Goal: Navigation & Orientation: Find specific page/section

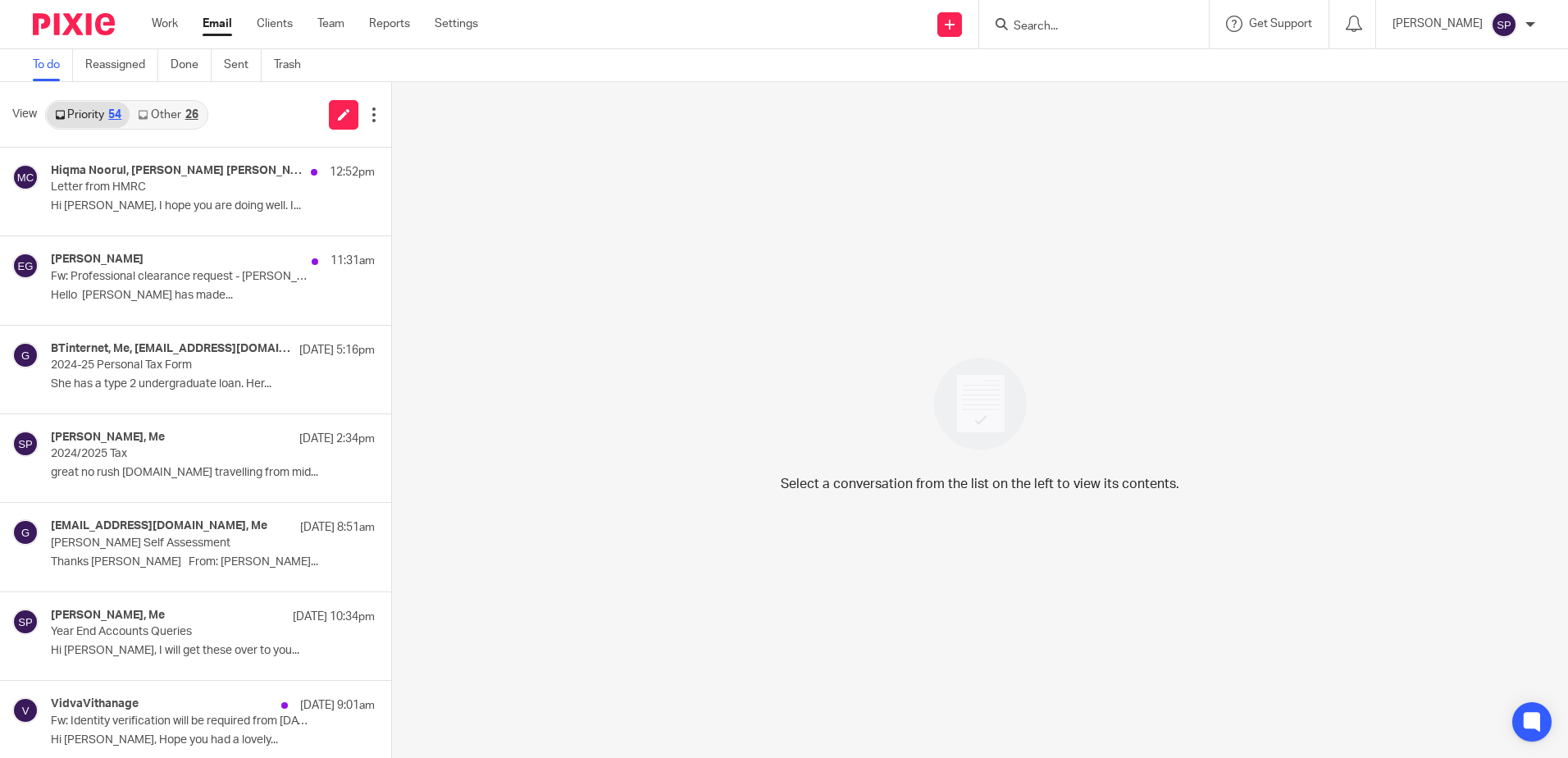
click at [155, 109] on link "Other 26" at bounding box center [167, 115] width 76 height 26
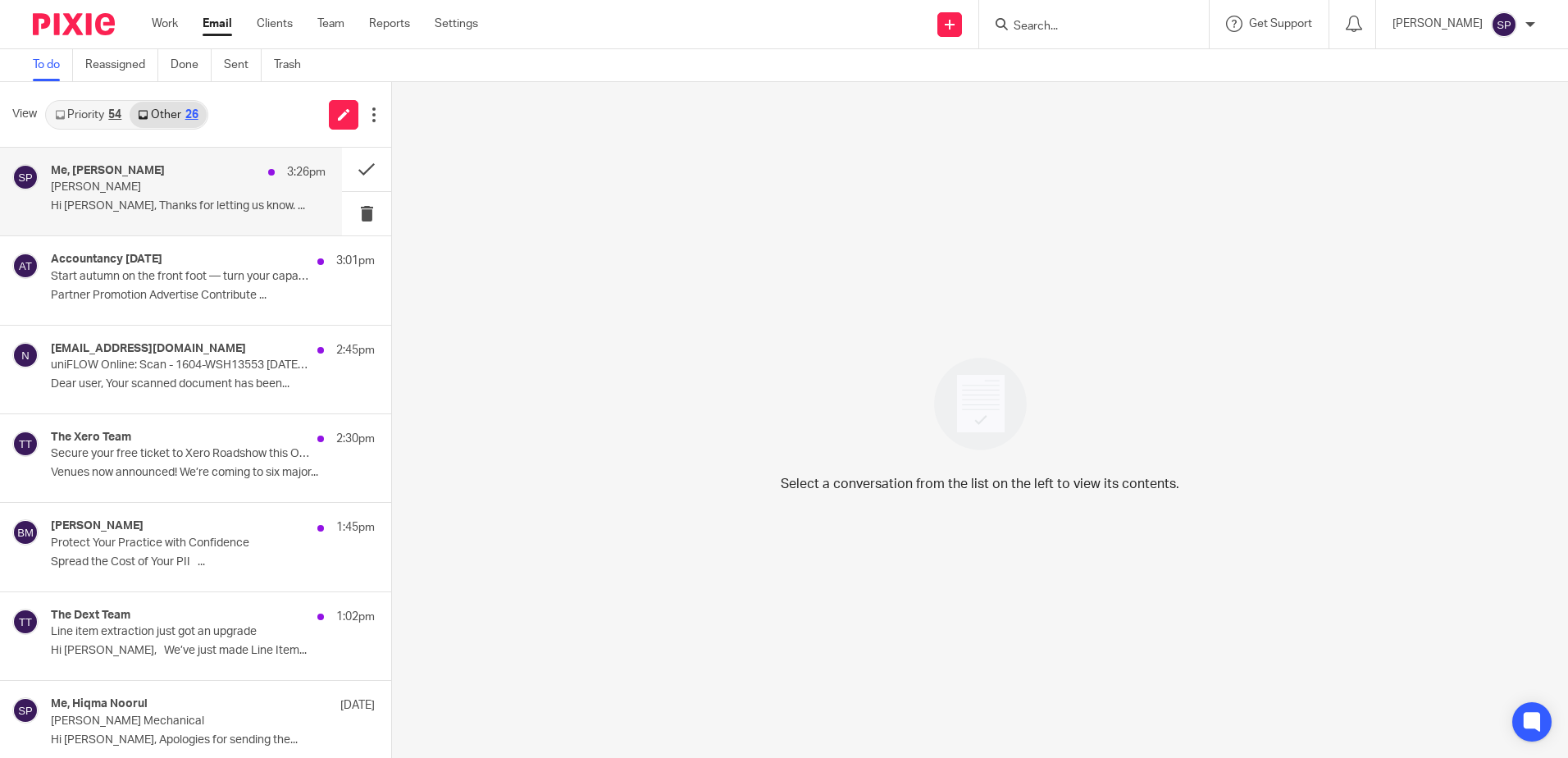
click at [149, 184] on p "Tracy Whiting" at bounding box center [160, 187] width 220 height 14
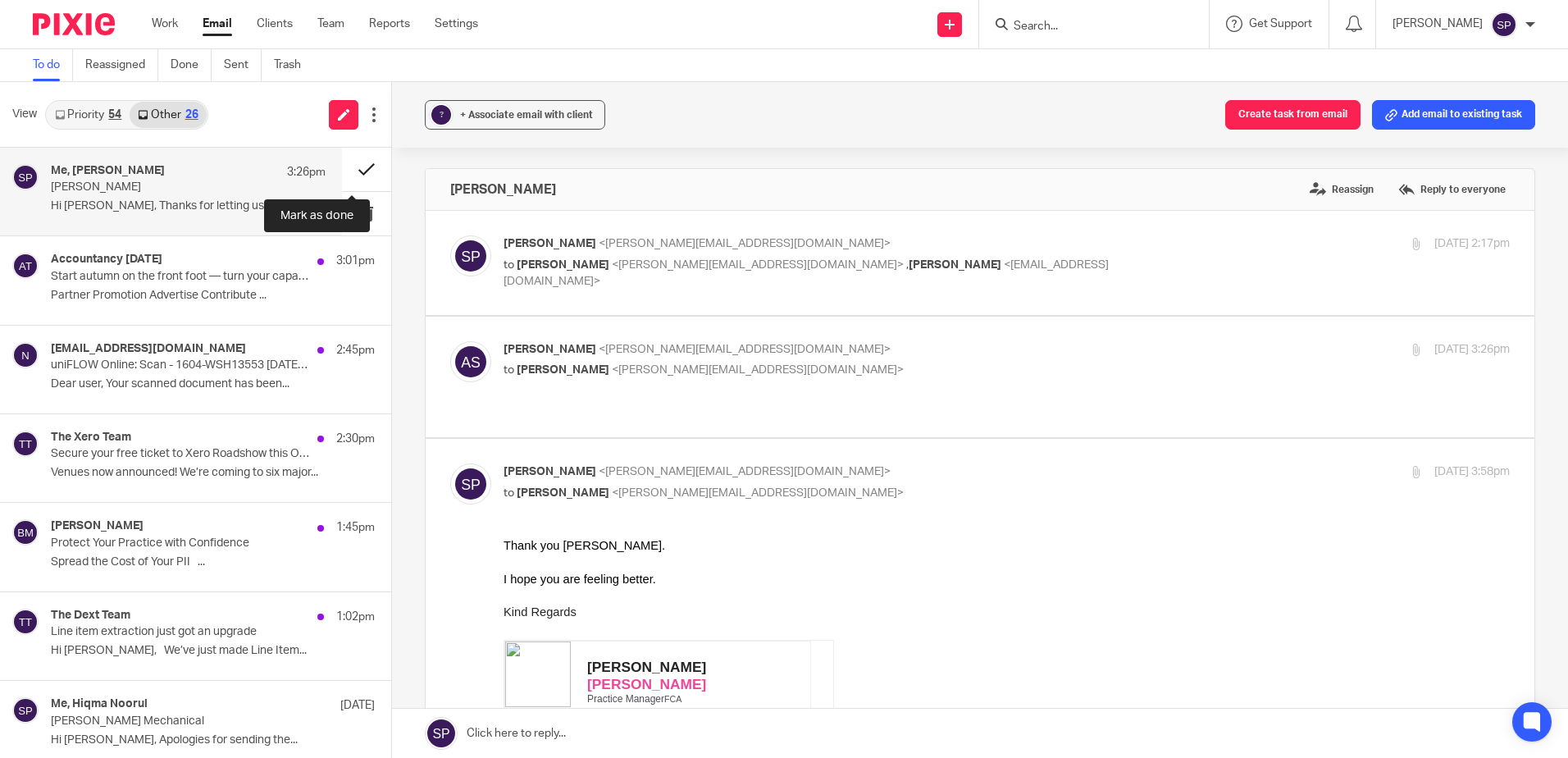
click at [355, 165] on button at bounding box center [366, 169] width 50 height 44
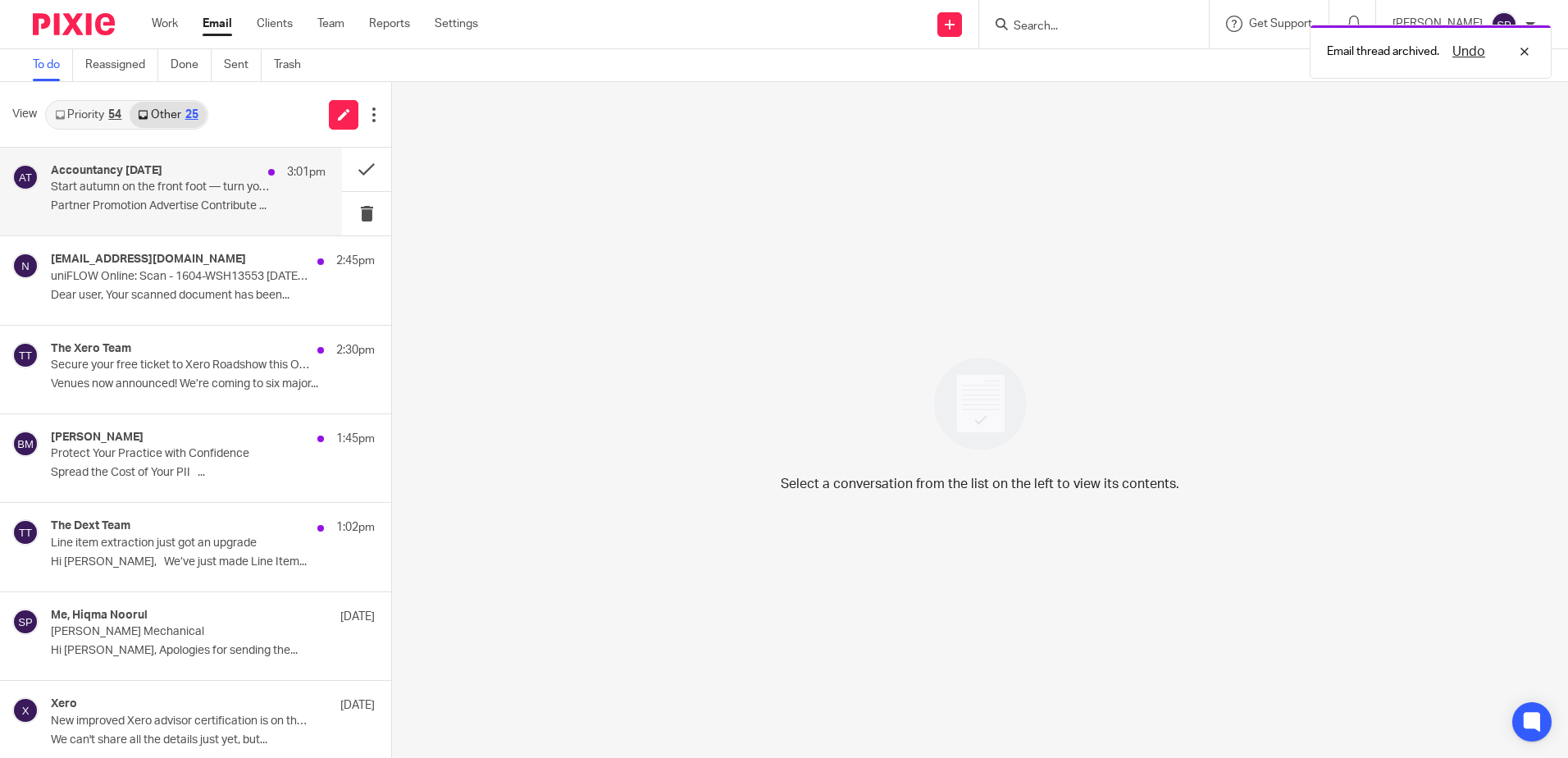
click at [222, 211] on p "Partner Promotion Advertise Contribute ..." at bounding box center [187, 206] width 274 height 14
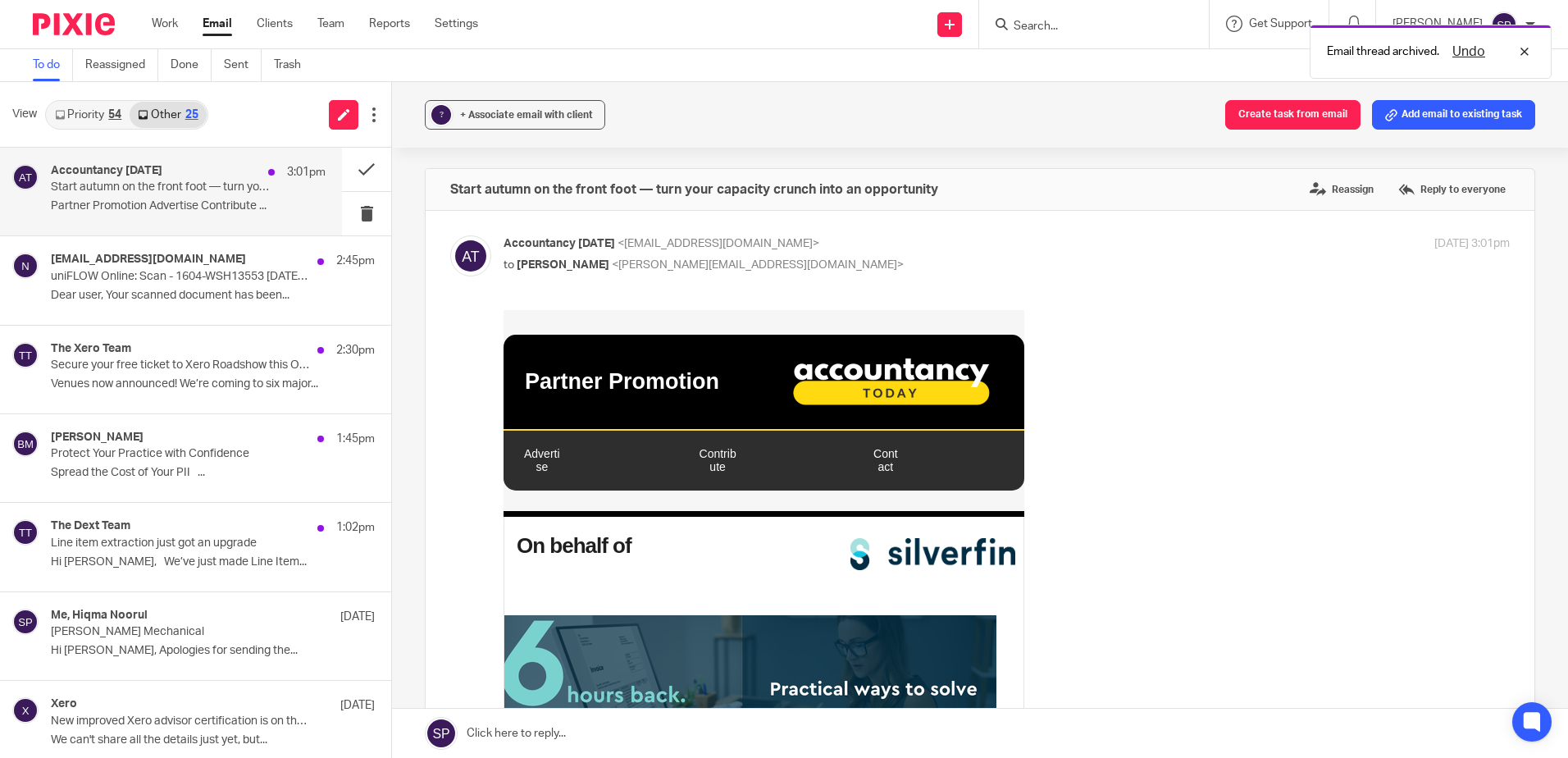
click at [254, 203] on p "Partner Promotion Advertise Contribute ..." at bounding box center [187, 206] width 274 height 14
click at [355, 207] on button at bounding box center [366, 214] width 50 height 44
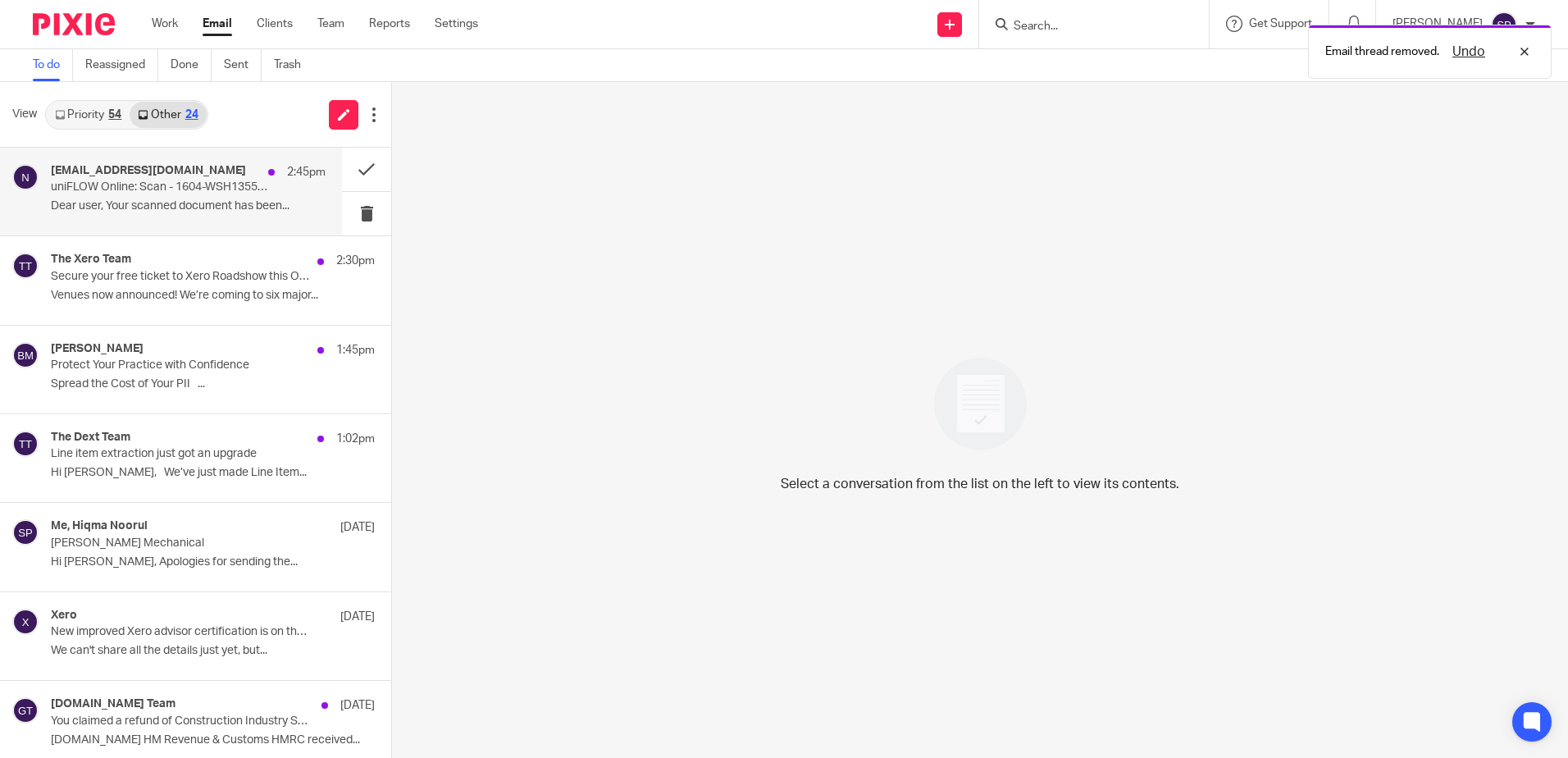
click at [269, 207] on p "Dear user, Your scanned document has been..." at bounding box center [187, 206] width 274 height 14
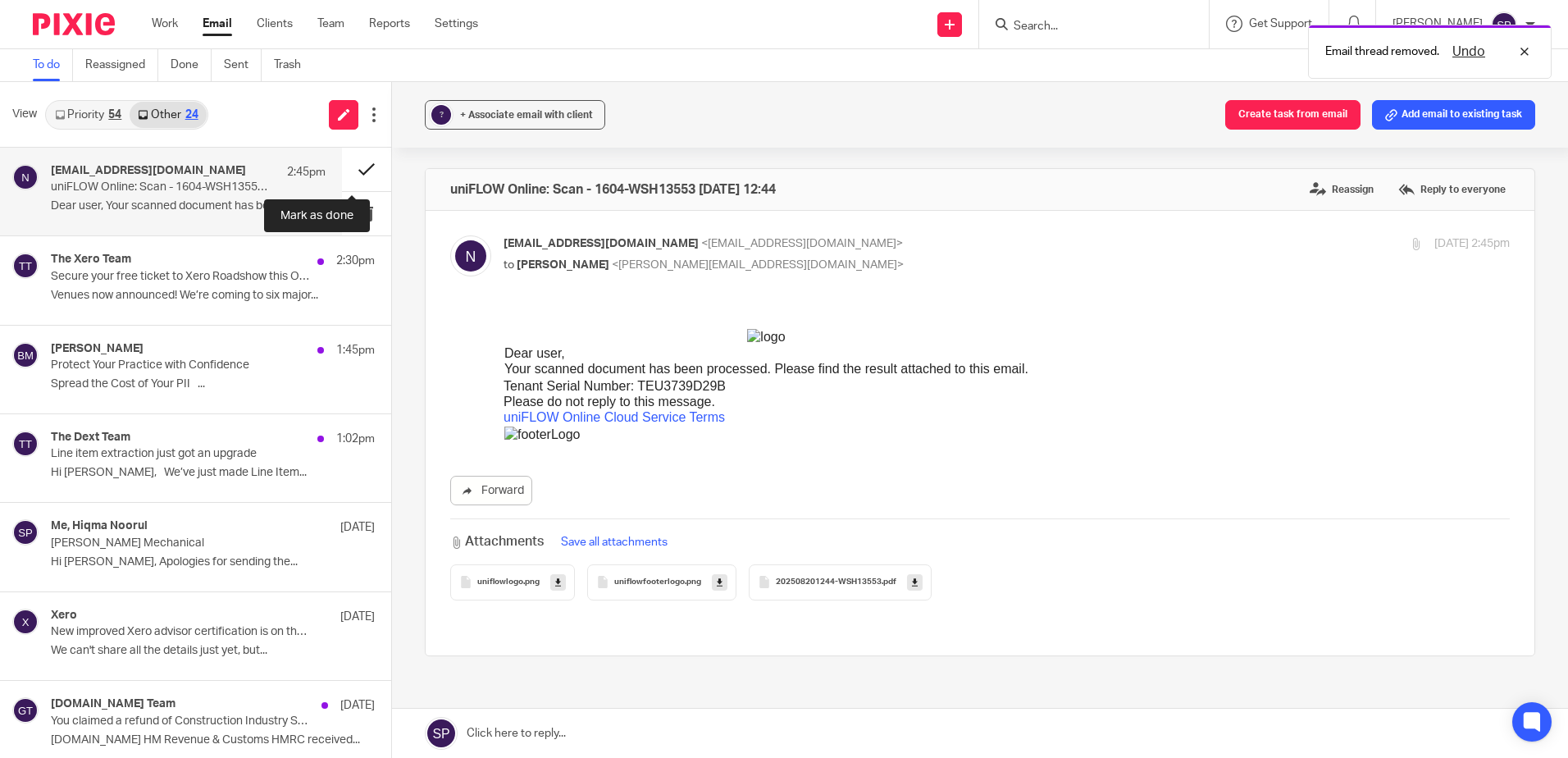
click at [346, 170] on button at bounding box center [366, 169] width 50 height 44
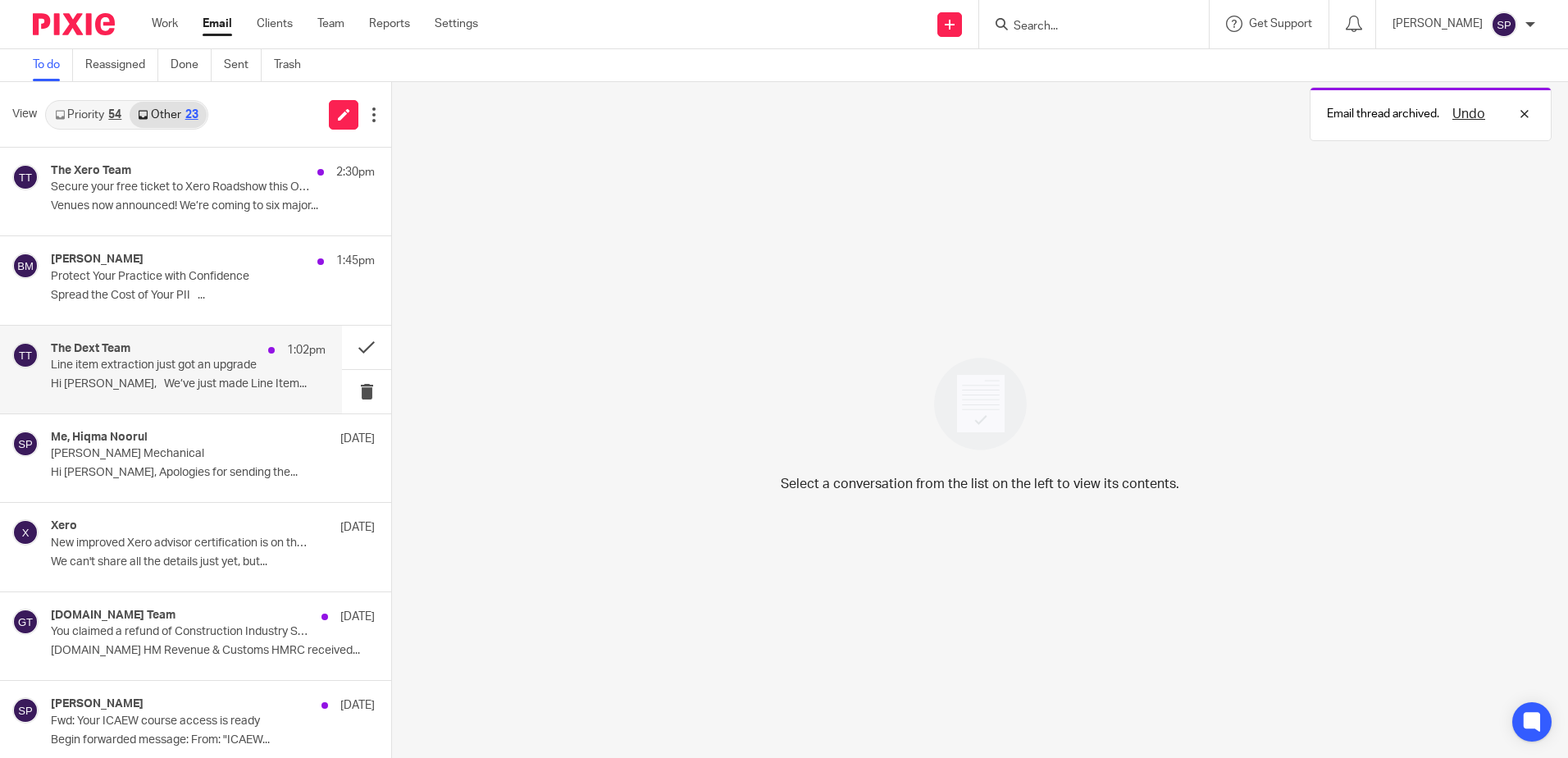
click at [142, 366] on p "Line item extraction just got an upgrade" at bounding box center [160, 366] width 220 height 14
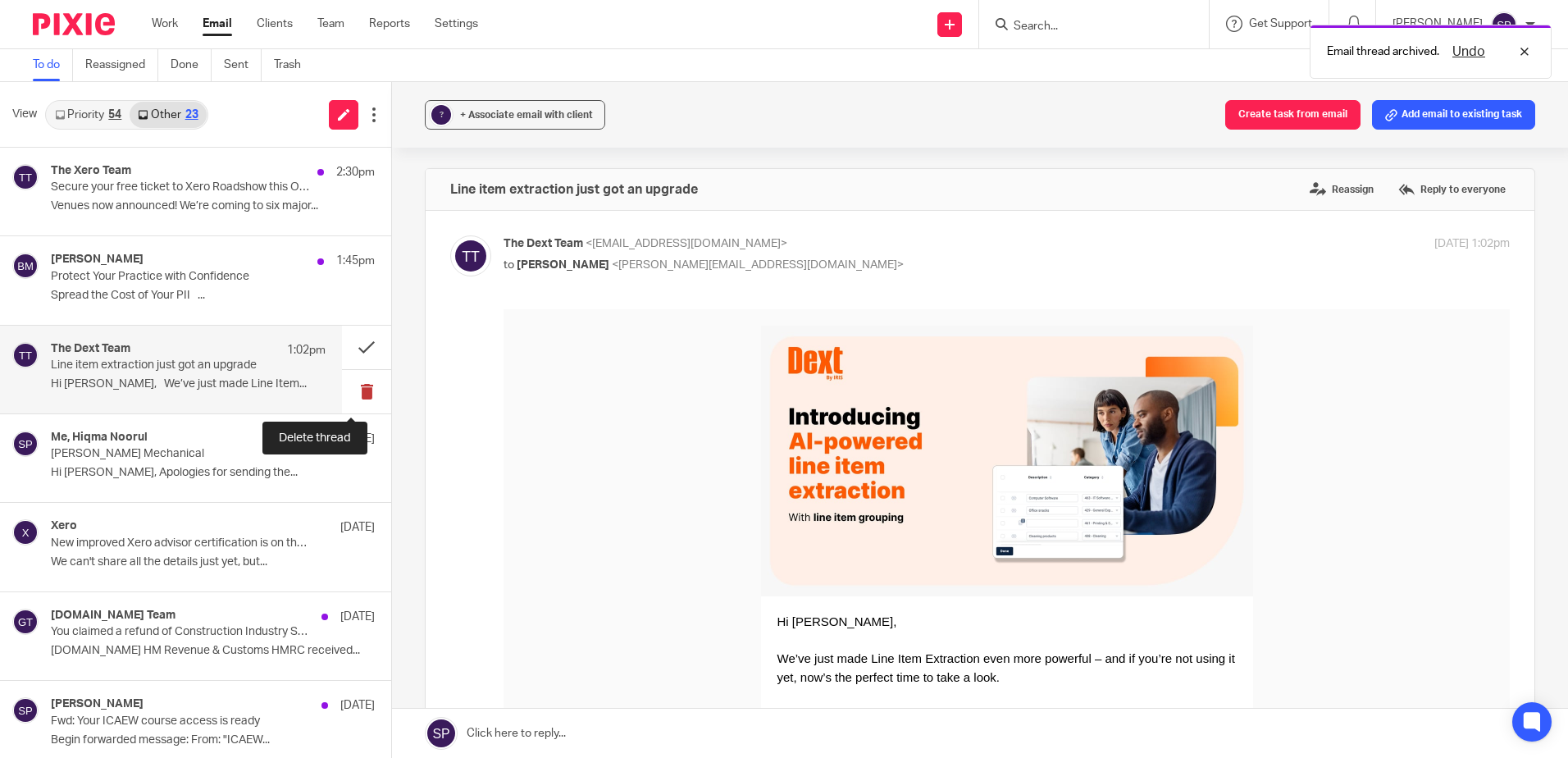
click at [355, 393] on button at bounding box center [366, 391] width 50 height 44
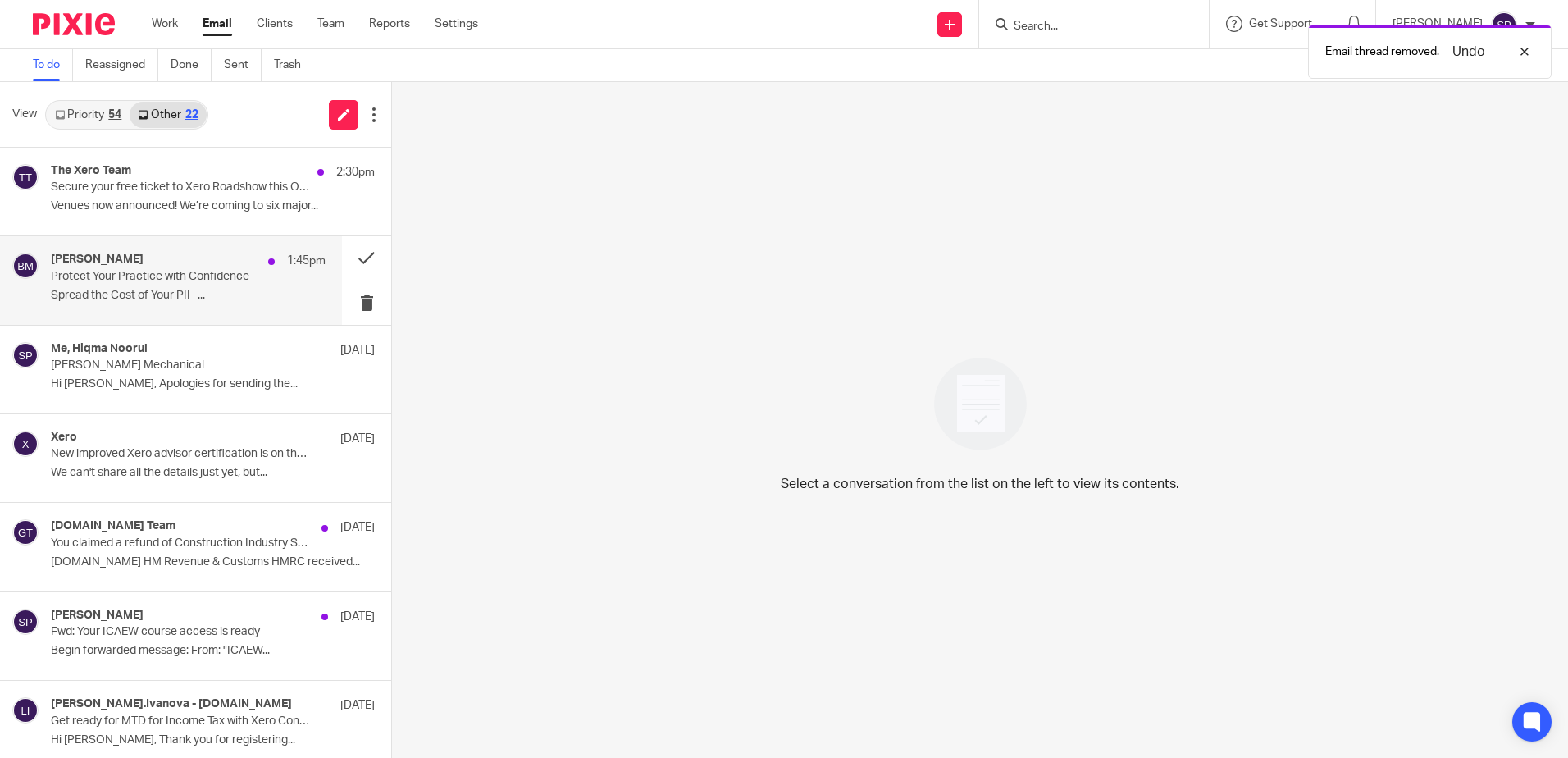
click at [187, 275] on p "Protect Your Practice with Confidence" at bounding box center [160, 276] width 220 height 14
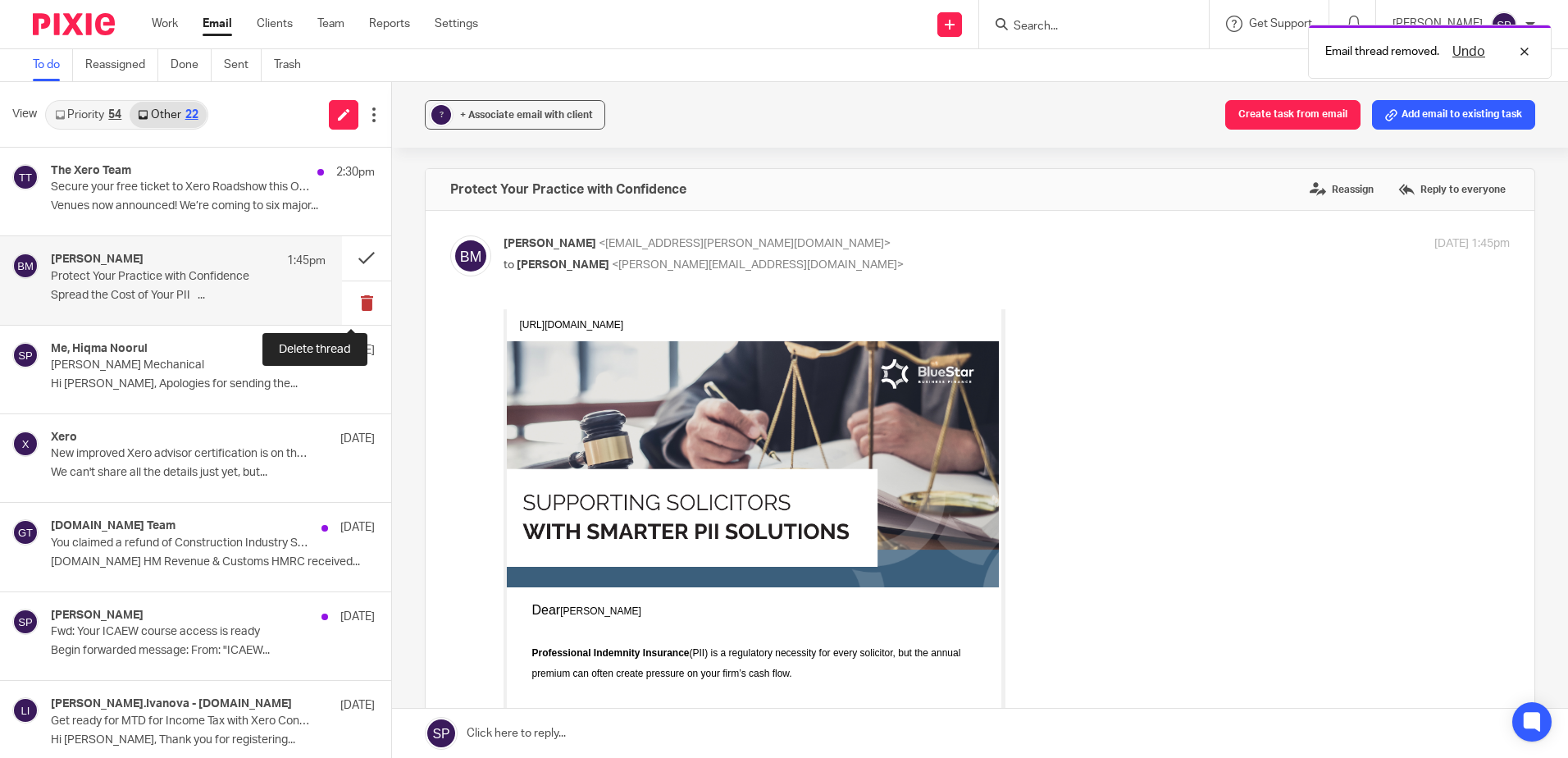
click at [350, 294] on button at bounding box center [366, 303] width 50 height 44
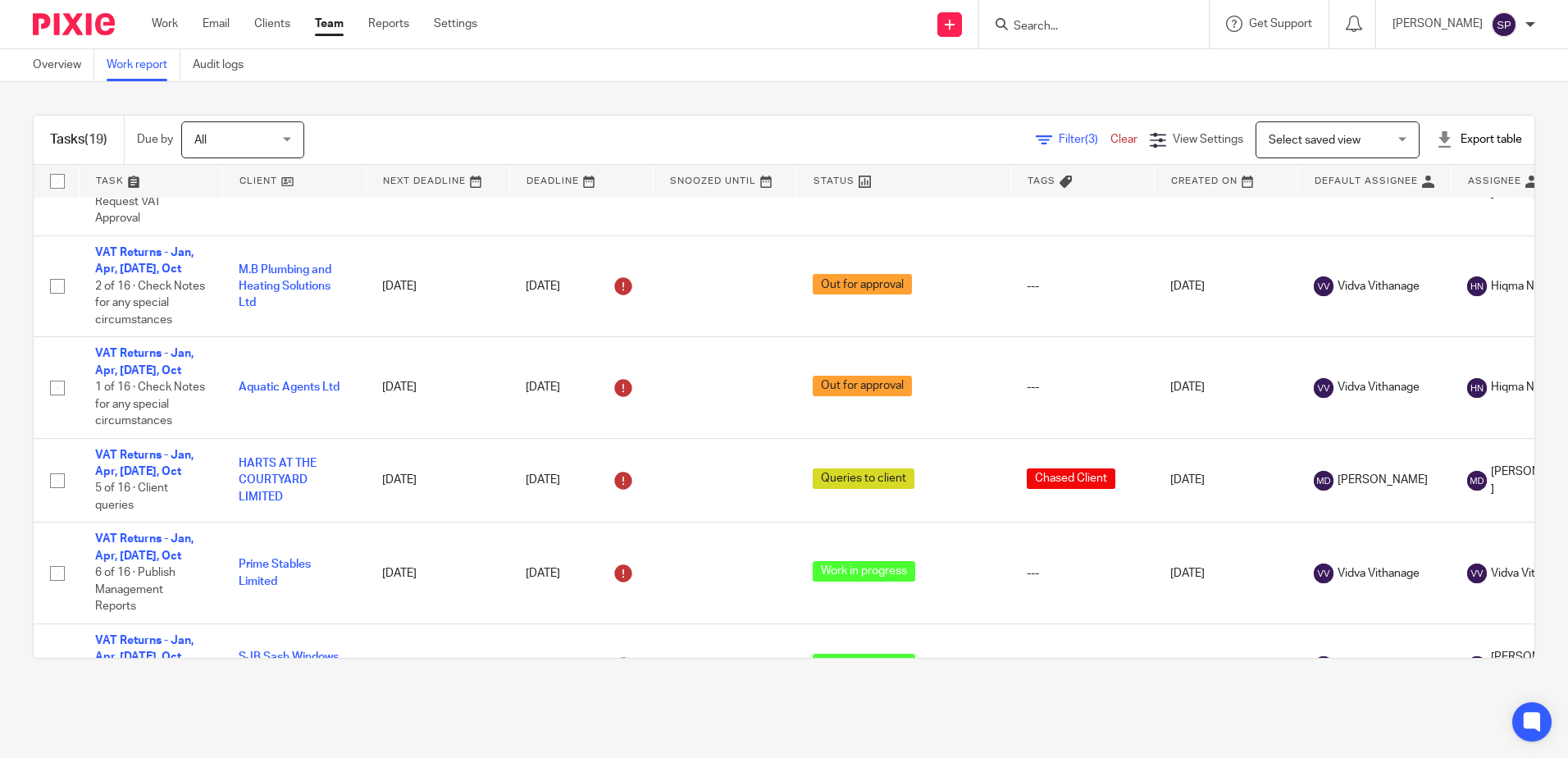
scroll to position [1066, 0]
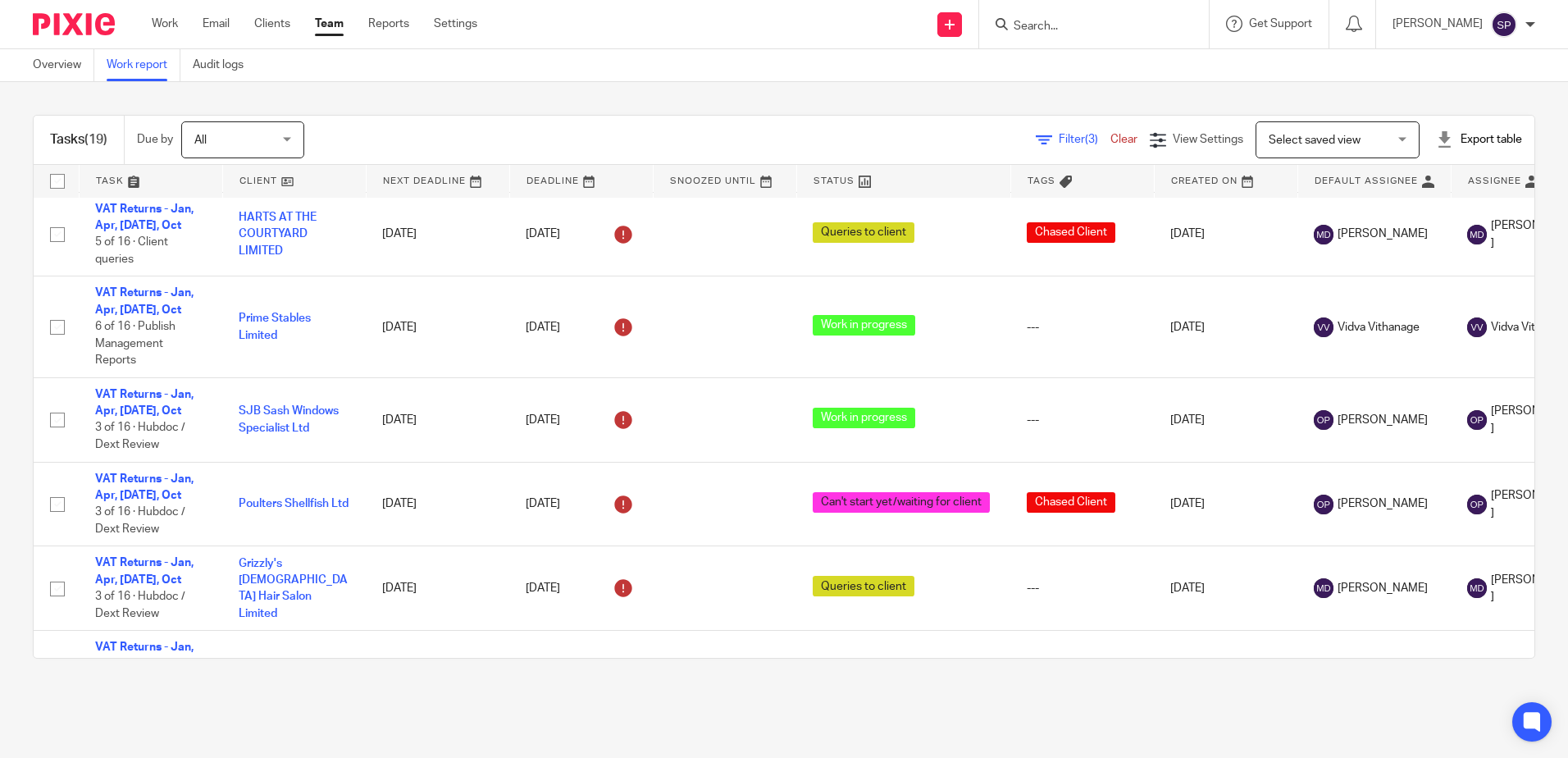
click at [313, 91] on div "Tasks (19) Due by All All Today Tomorrow This week Next week This month Next mo…" at bounding box center [784, 386] width 1568 height 609
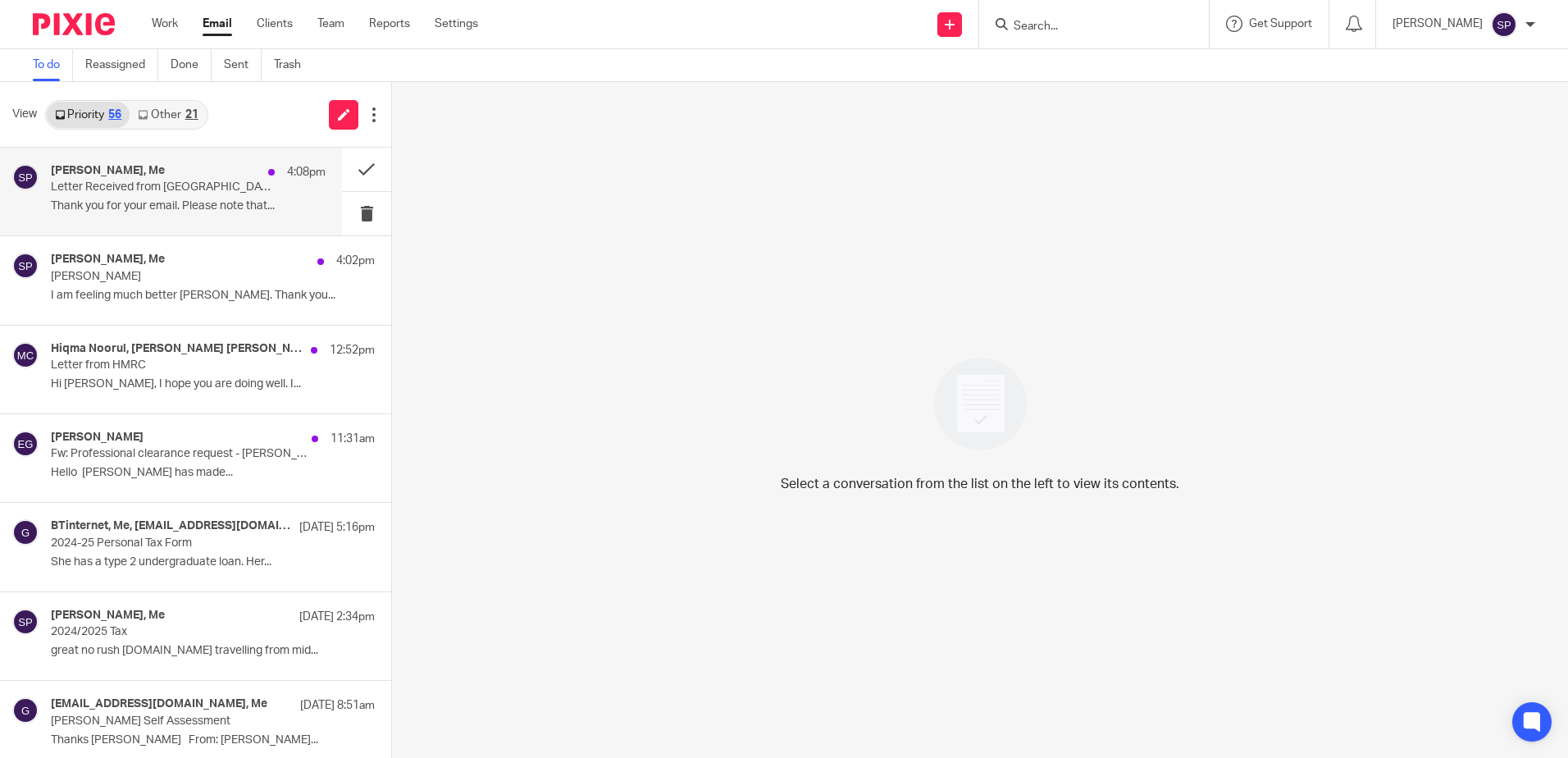
click at [198, 202] on p "Thank you for your email. Please note that..." at bounding box center [187, 206] width 274 height 14
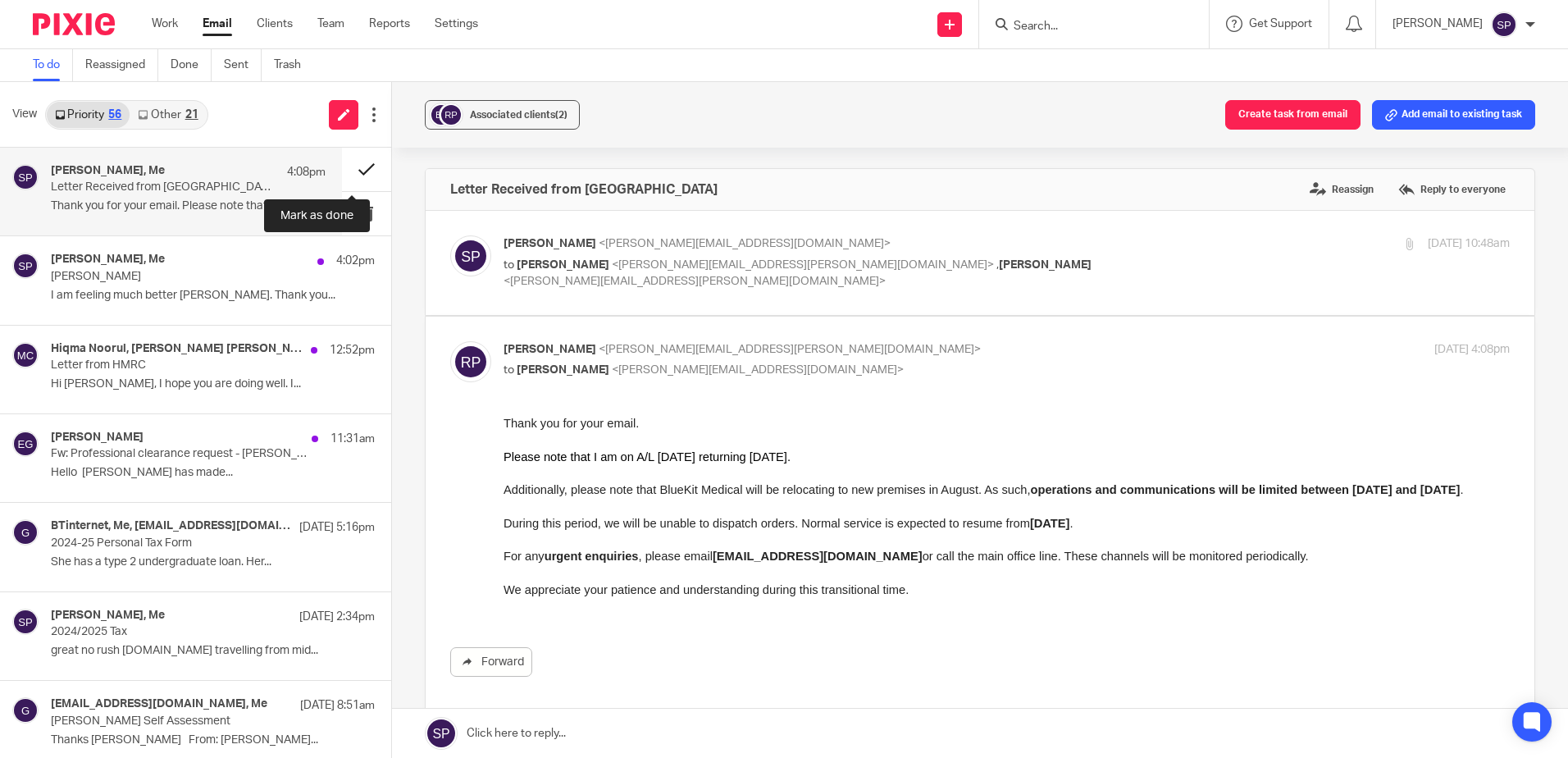
click at [344, 167] on button at bounding box center [366, 169] width 50 height 44
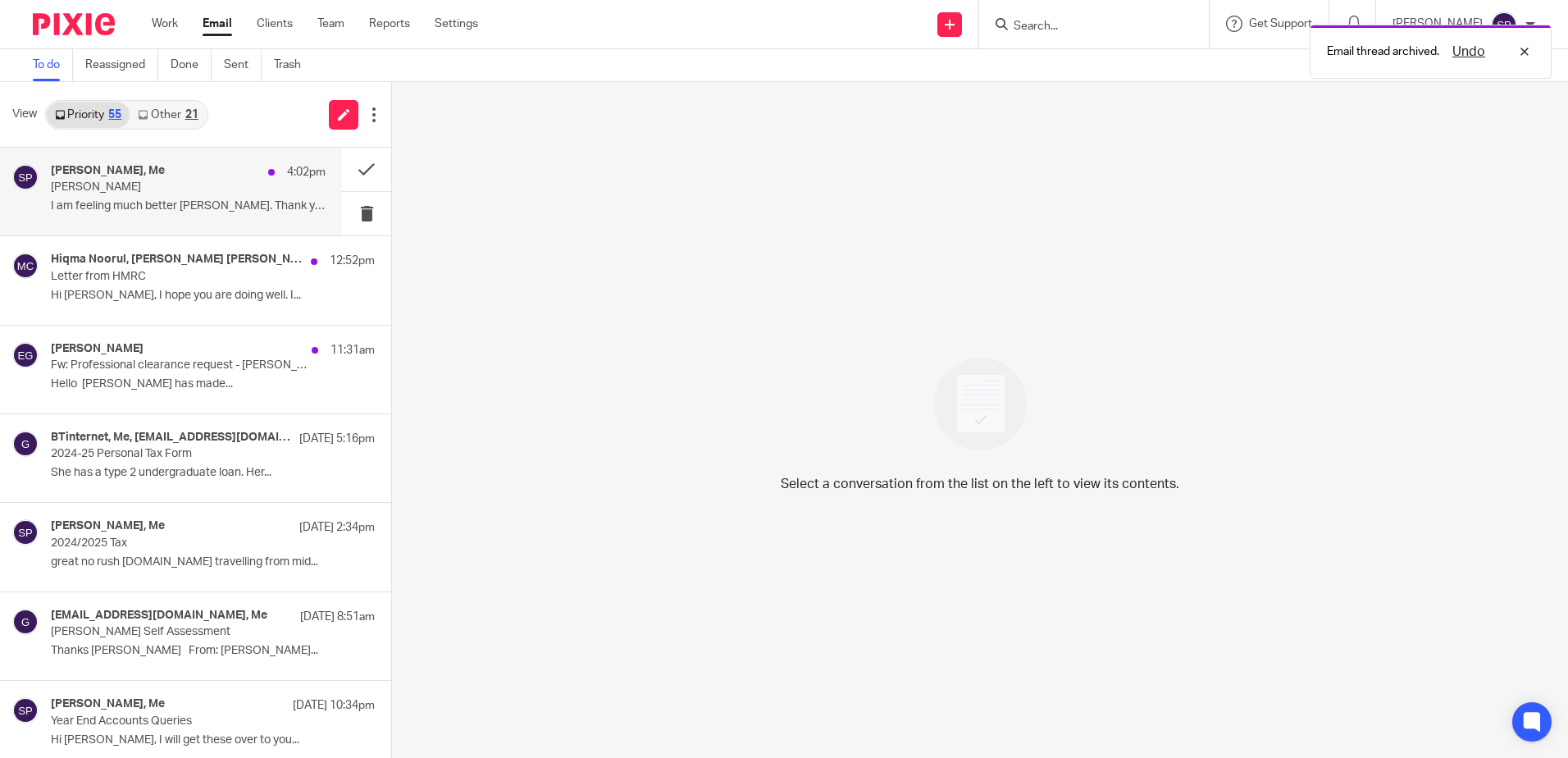
click at [246, 194] on p "Tracy Whiting" at bounding box center [160, 187] width 220 height 14
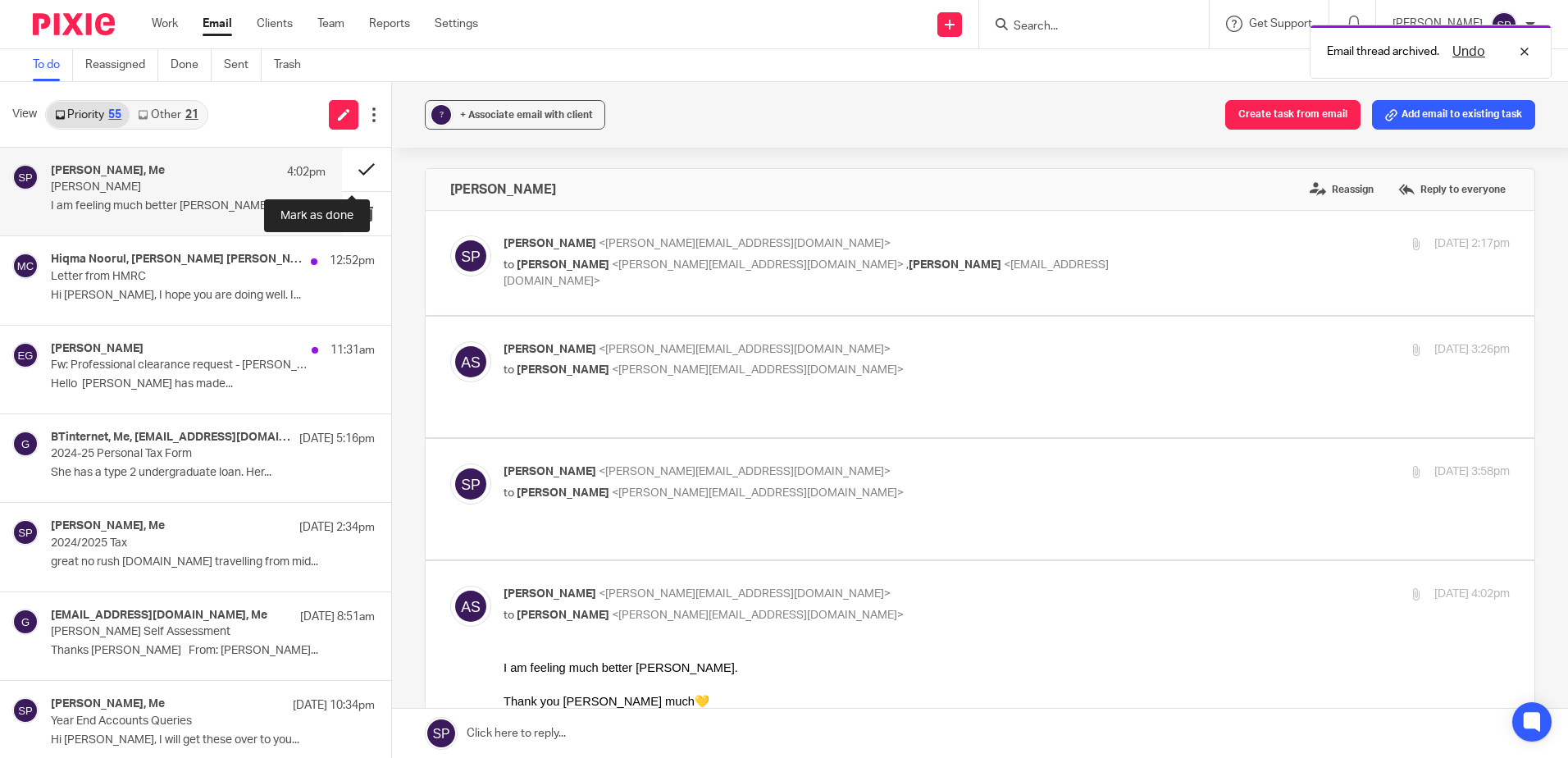
click at [355, 164] on button at bounding box center [366, 169] width 50 height 44
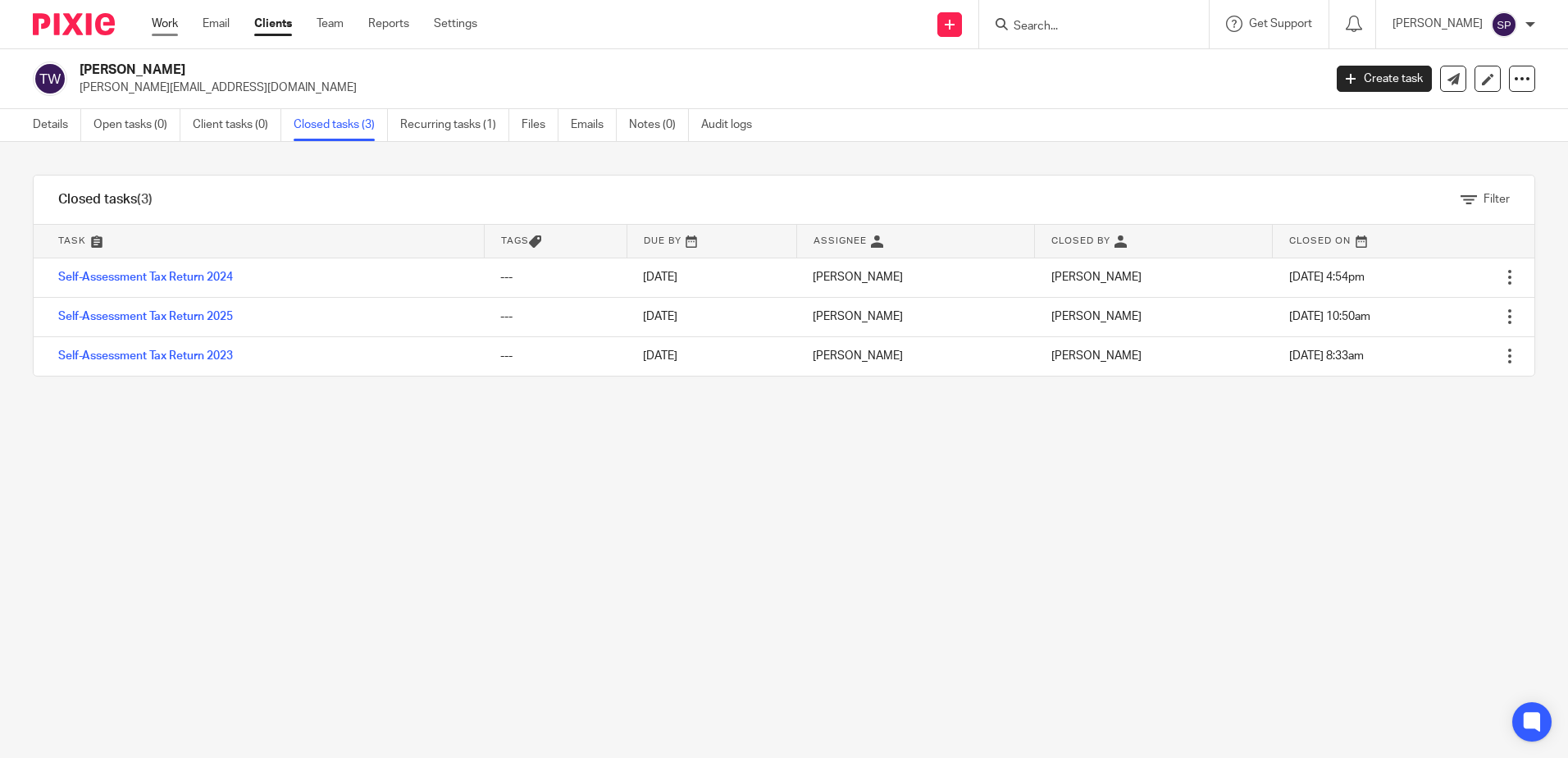
click at [169, 25] on link "Work" at bounding box center [164, 24] width 26 height 17
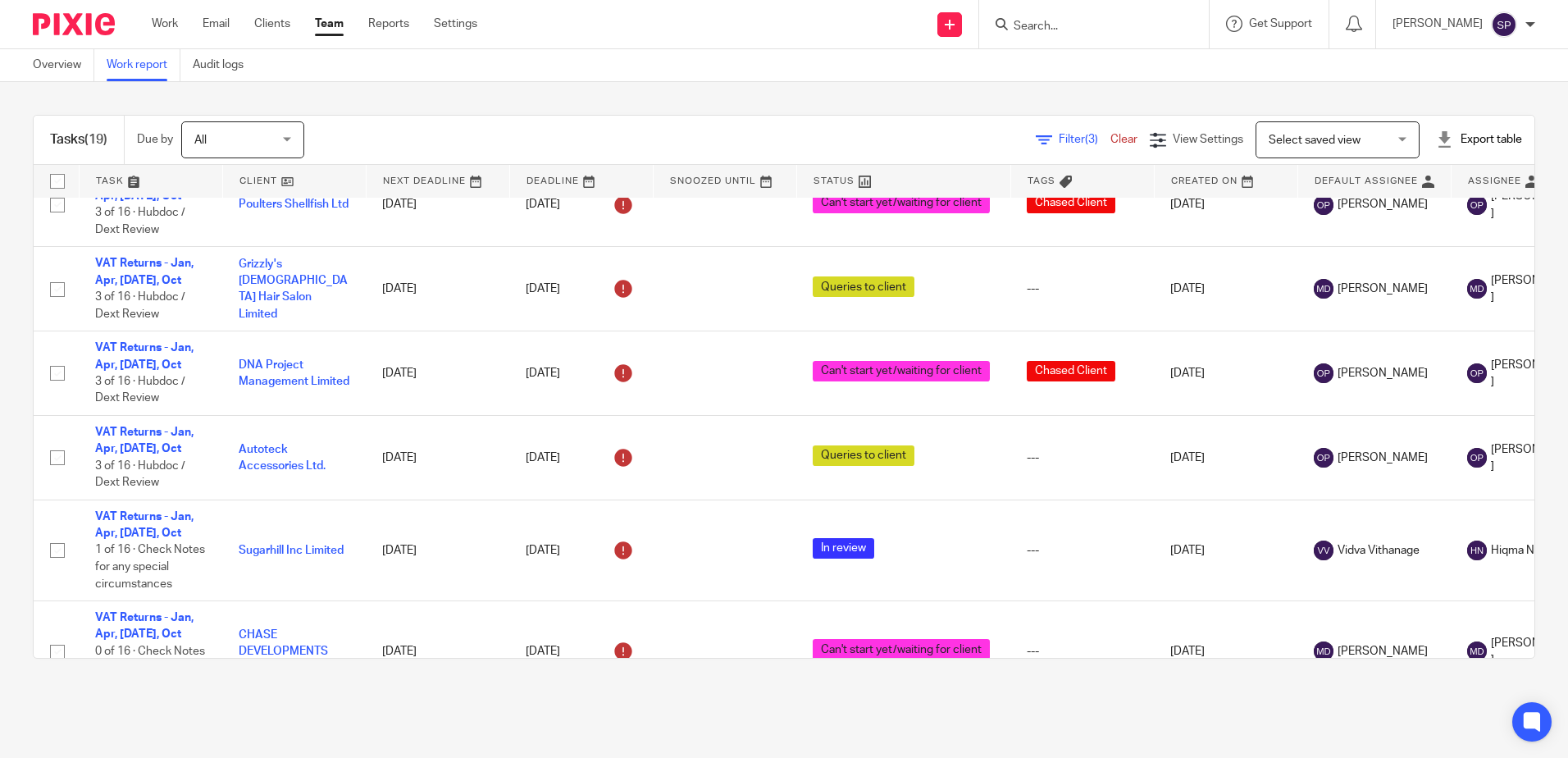
scroll to position [1422, 0]
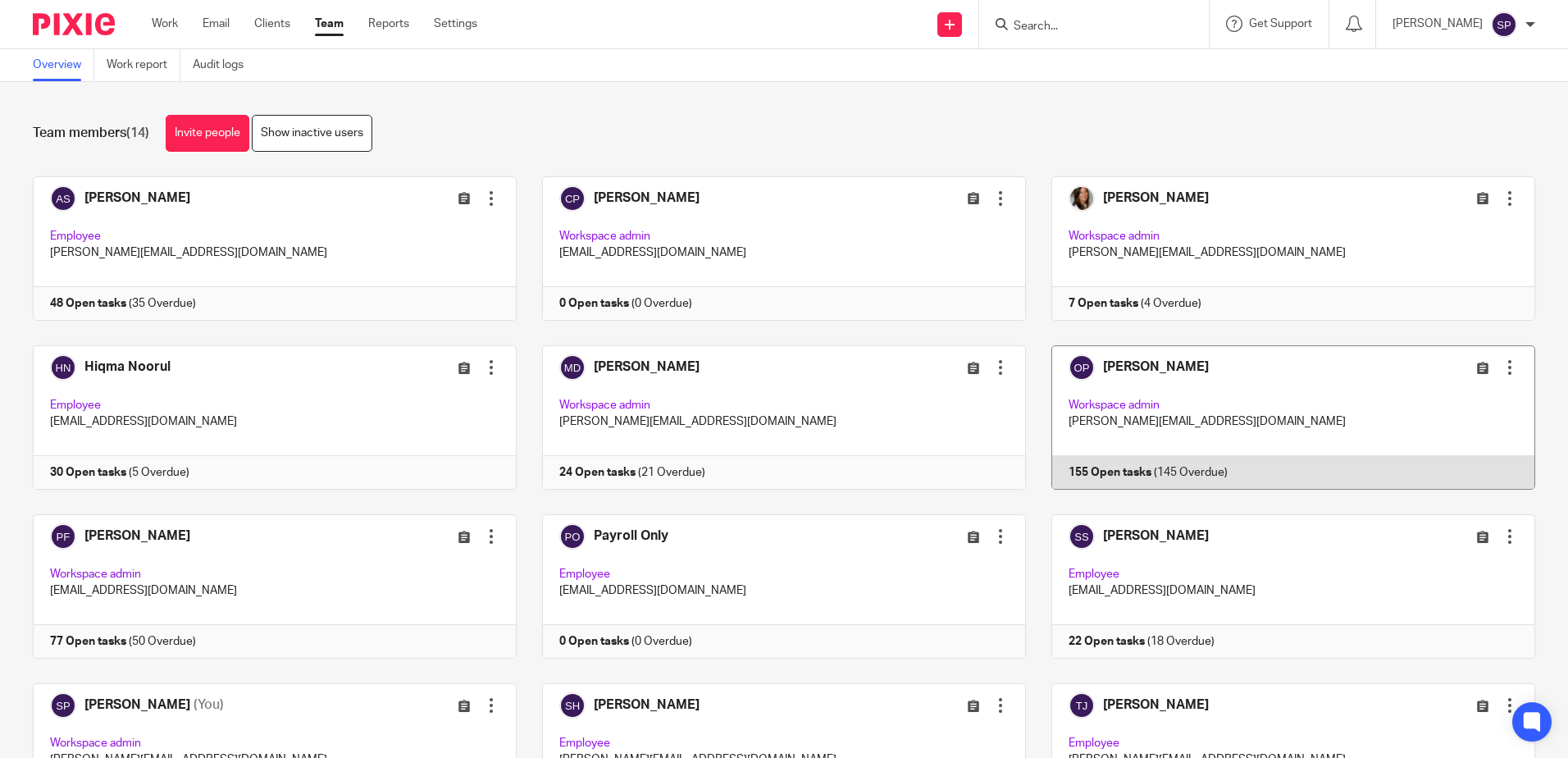
click at [1114, 466] on link at bounding box center [1281, 418] width 509 height 145
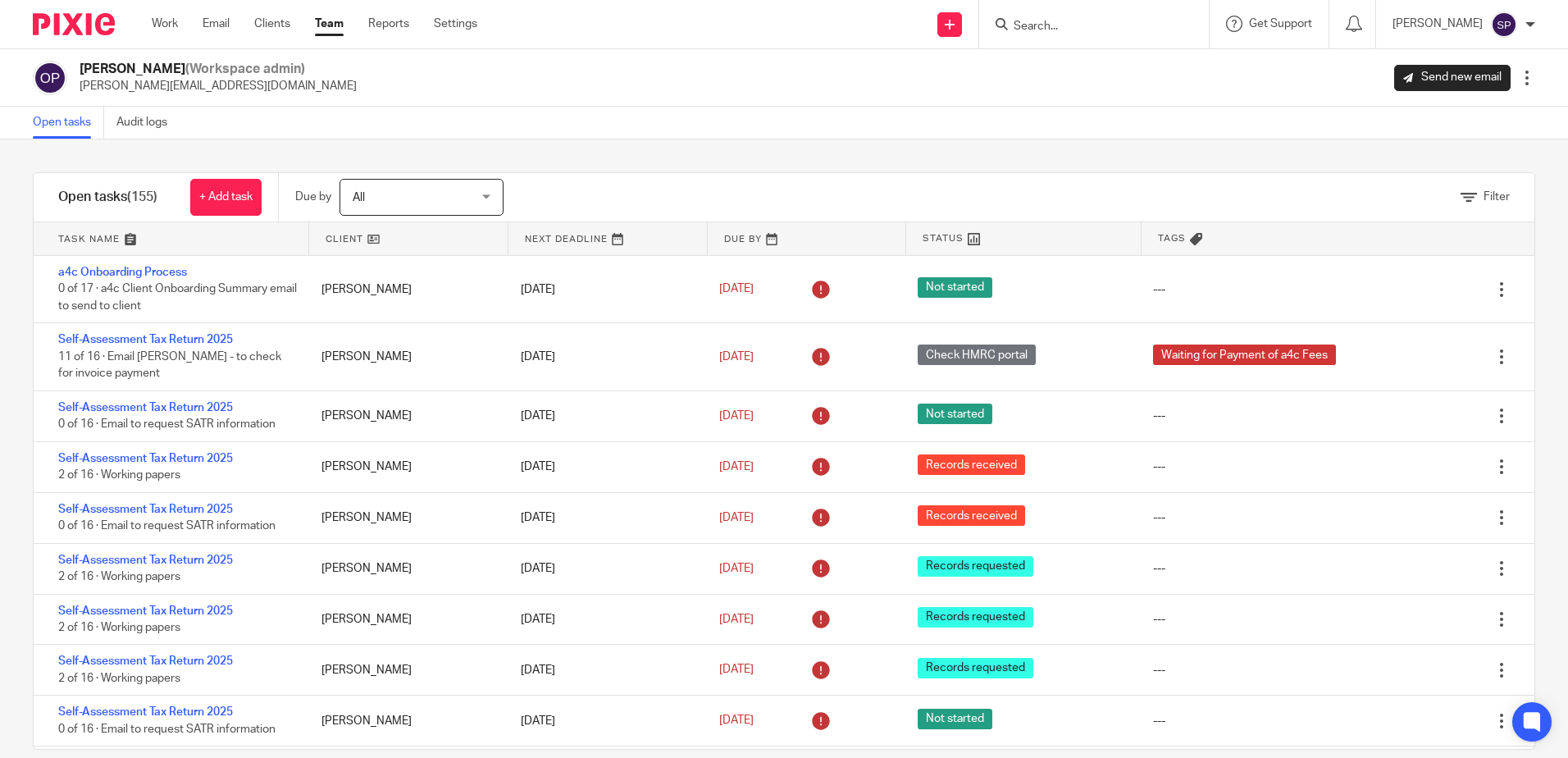
click at [184, 254] on link at bounding box center [170, 238] width 274 height 33
